Goal: Task Accomplishment & Management: Manage account settings

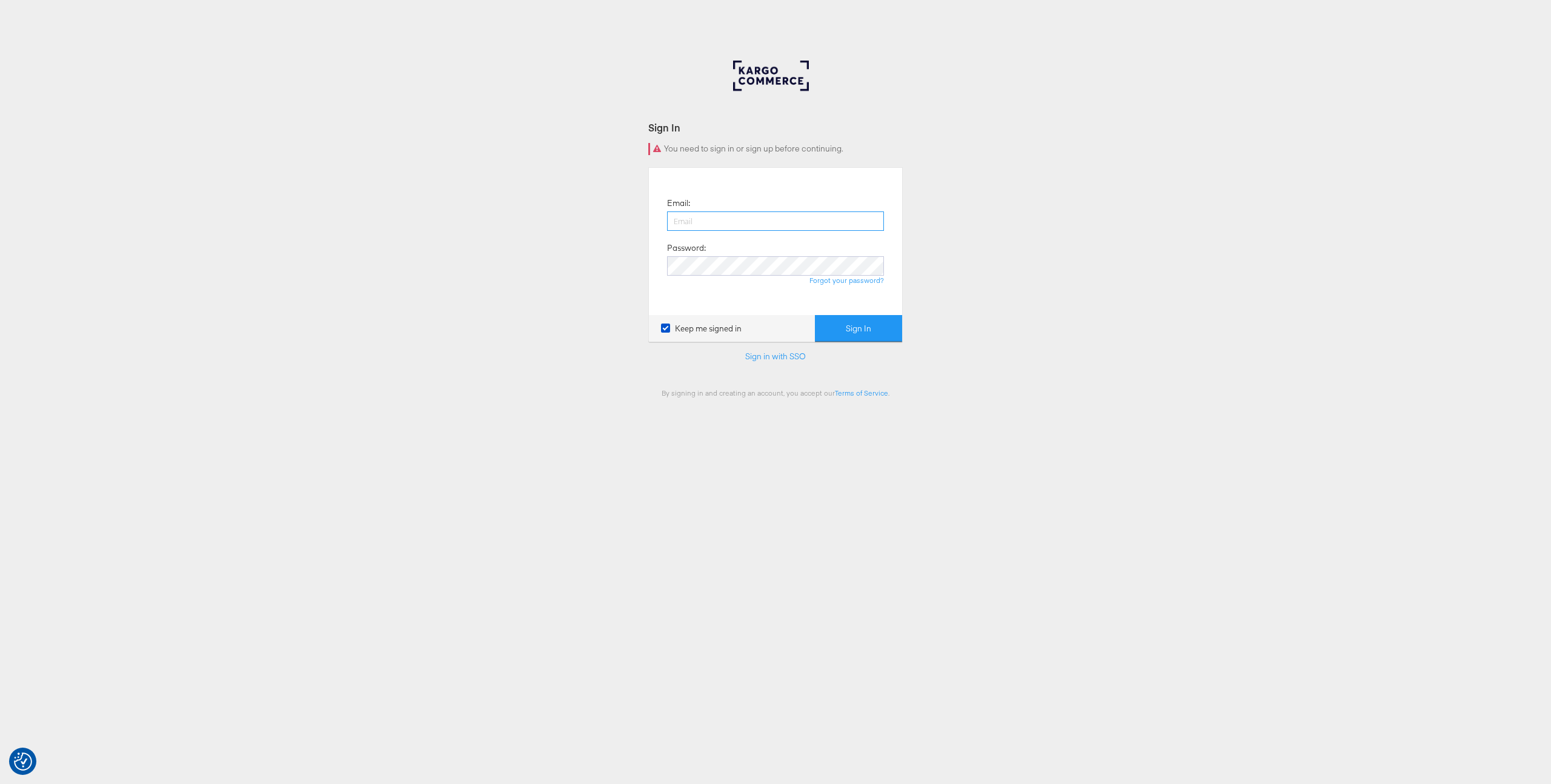
type input "[PERSON_NAME][EMAIL_ADDRESS][PERSON_NAME][DOMAIN_NAME]"
click at [873, 338] on button "Sign In" at bounding box center [859, 329] width 88 height 27
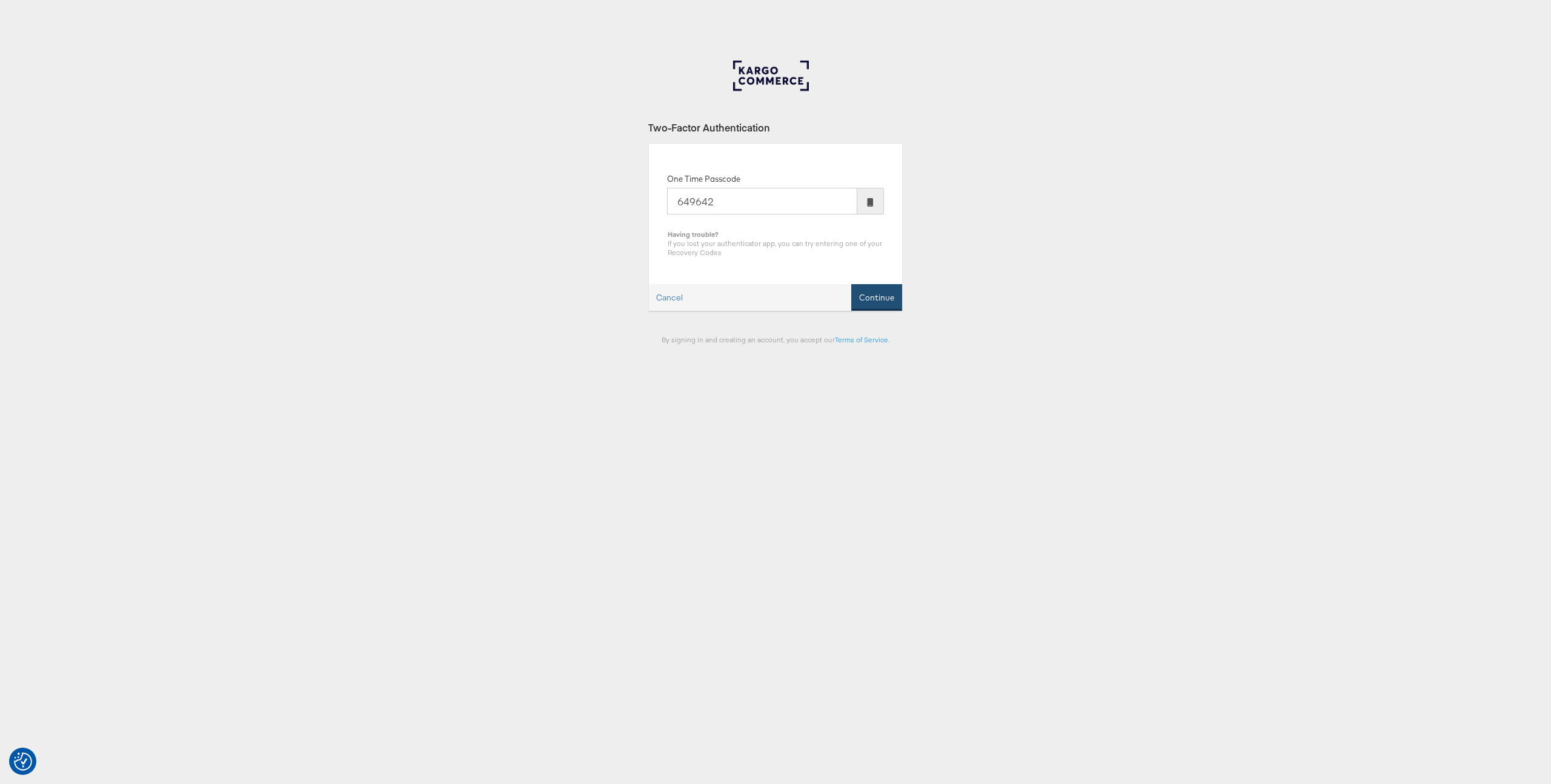
type input "649642"
click at [900, 297] on button "Continue" at bounding box center [876, 298] width 51 height 27
